Goal: Answer question/provide support

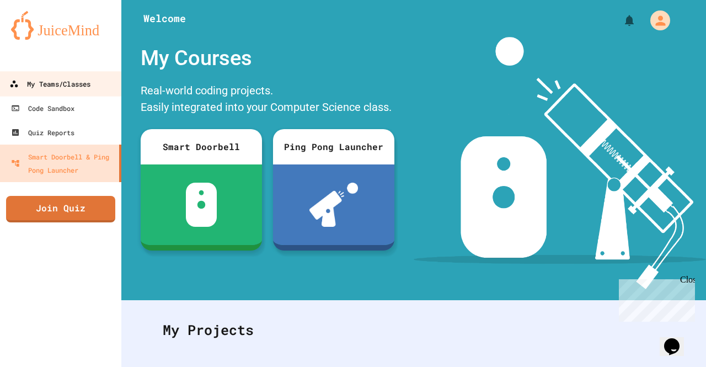
click at [74, 87] on div "My Teams/Classes" at bounding box center [49, 84] width 81 height 14
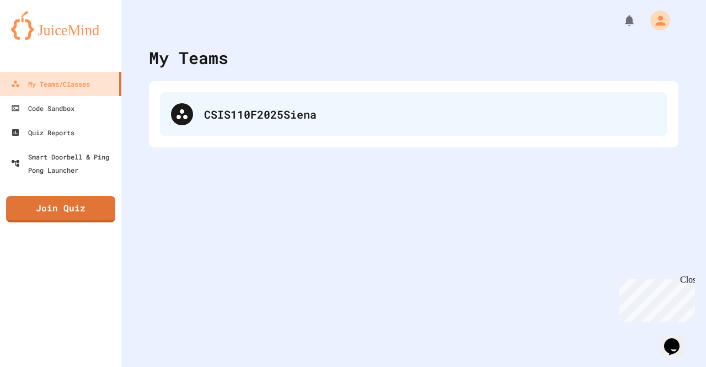
click at [261, 123] on div "CSIS110F2025Siena" at bounding box center [413, 114] width 507 height 44
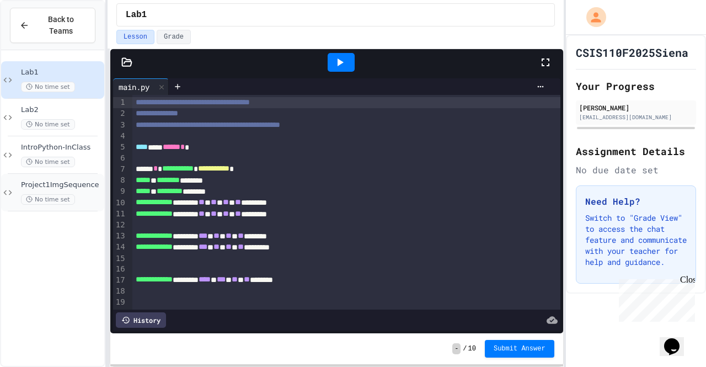
click at [87, 180] on span "Project1ImgSequence" at bounding box center [61, 184] width 81 height 9
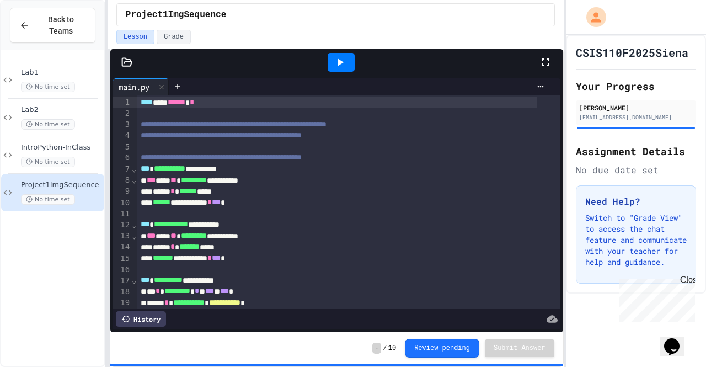
scroll to position [65, 0]
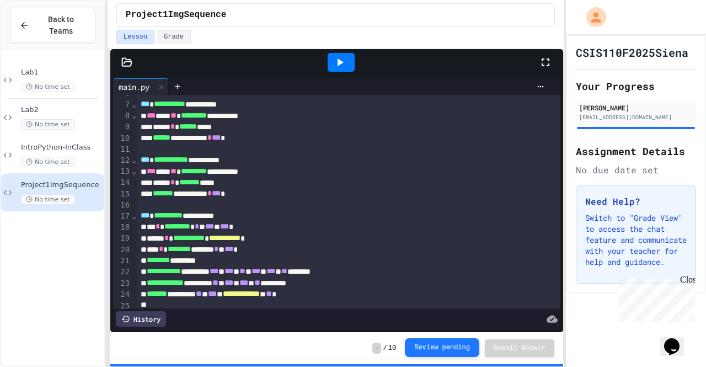
click at [463, 349] on button "Review pending" at bounding box center [442, 347] width 74 height 19
click at [322, 199] on div at bounding box center [348, 204] width 423 height 11
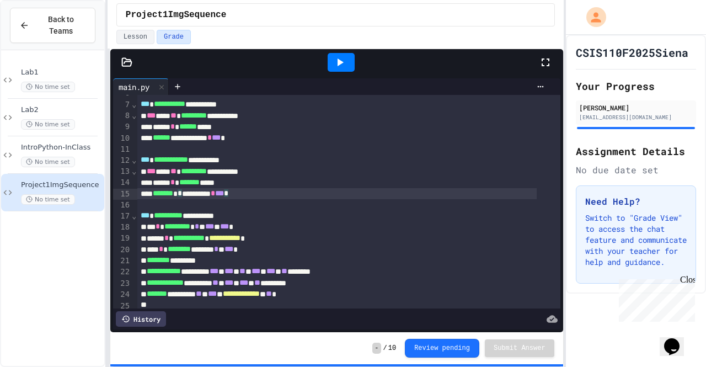
click at [309, 209] on div at bounding box center [348, 204] width 423 height 11
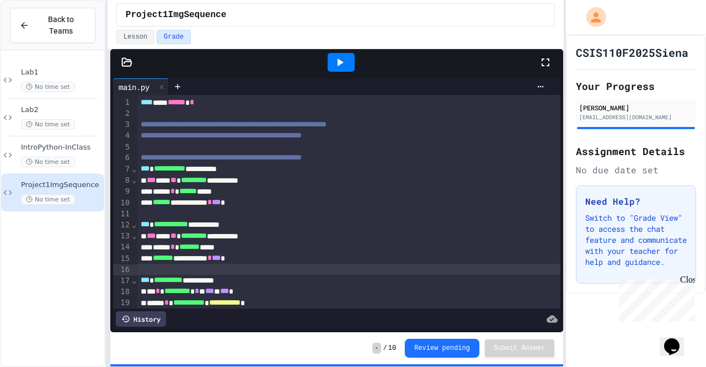
click at [221, 198] on span "***" at bounding box center [216, 202] width 9 height 8
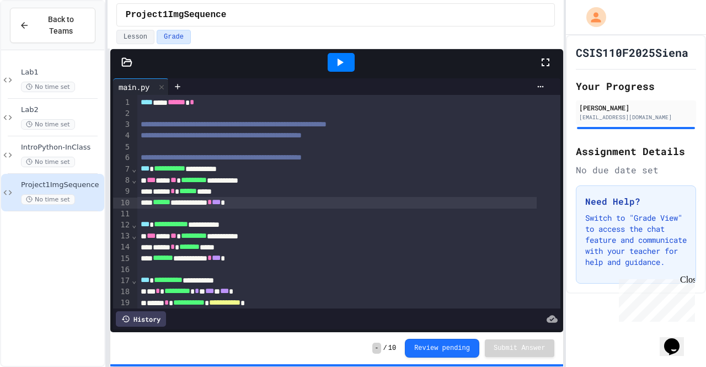
click at [239, 210] on div at bounding box center [348, 214] width 423 height 11
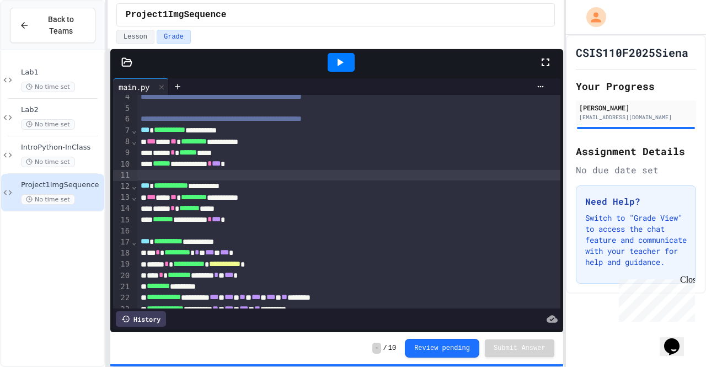
scroll to position [38, 0]
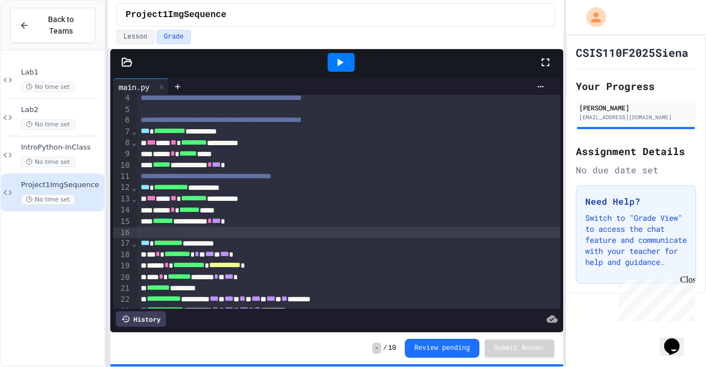
click at [171, 238] on div "**********" at bounding box center [337, 243] width 400 height 11
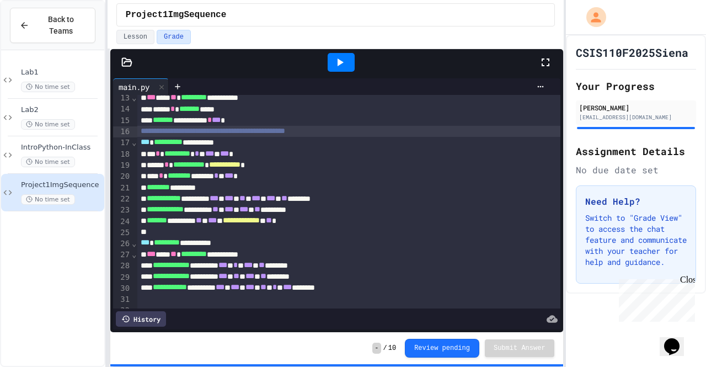
scroll to position [189, 0]
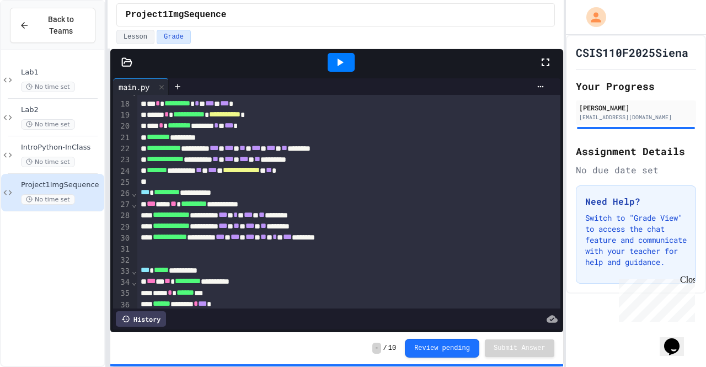
click at [178, 185] on div at bounding box center [337, 182] width 400 height 11
click at [137, 183] on div at bounding box center [337, 182] width 400 height 11
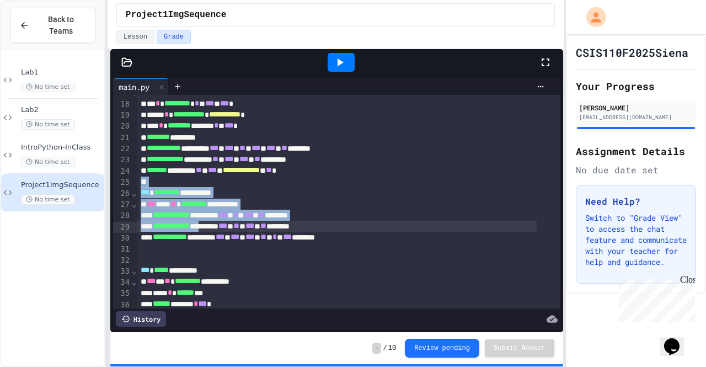
click at [225, 226] on div "**********" at bounding box center [337, 226] width 400 height 11
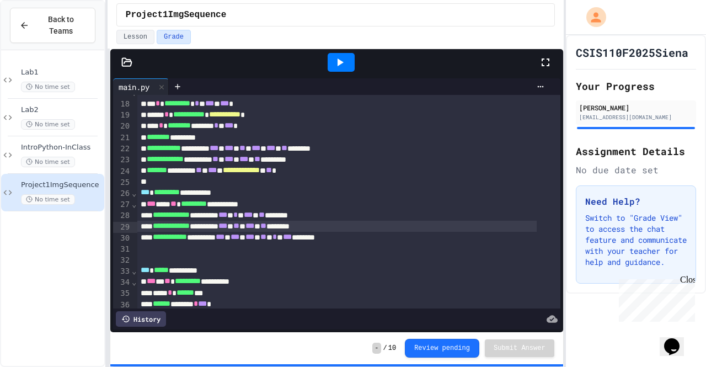
click at [157, 180] on div at bounding box center [337, 182] width 400 height 11
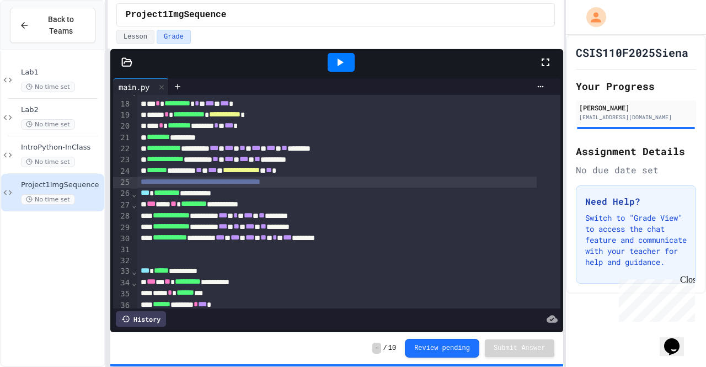
click at [156, 250] on div at bounding box center [348, 249] width 423 height 11
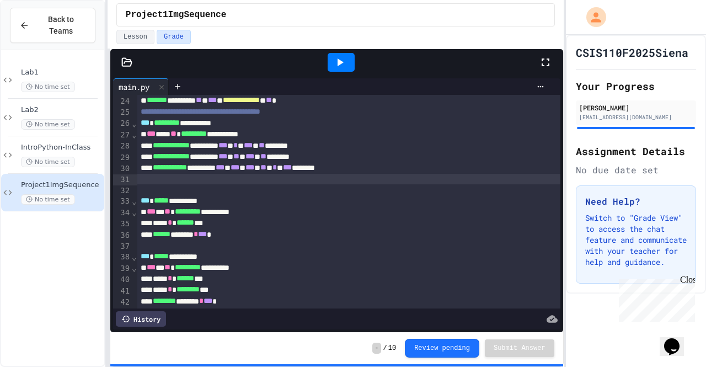
scroll to position [259, 0]
click at [167, 190] on div at bounding box center [348, 189] width 423 height 11
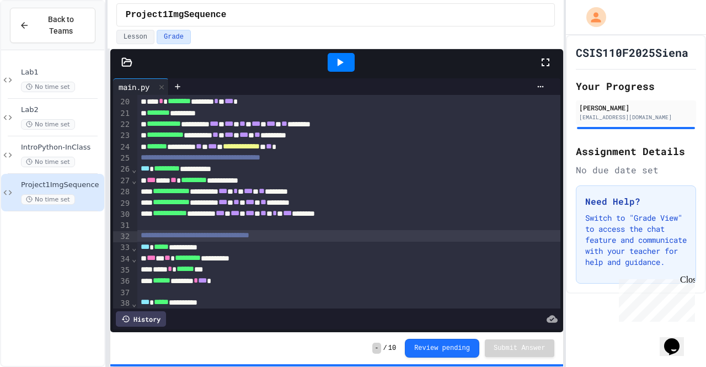
scroll to position [207, 0]
